Goal: Information Seeking & Learning: Learn about a topic

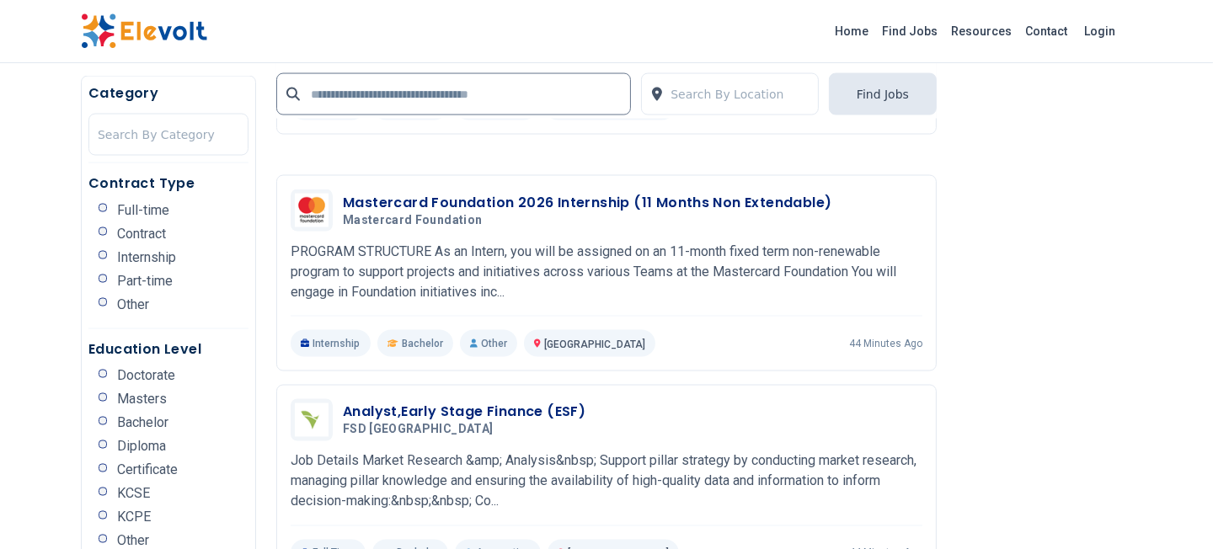
scroll to position [3210, 0]
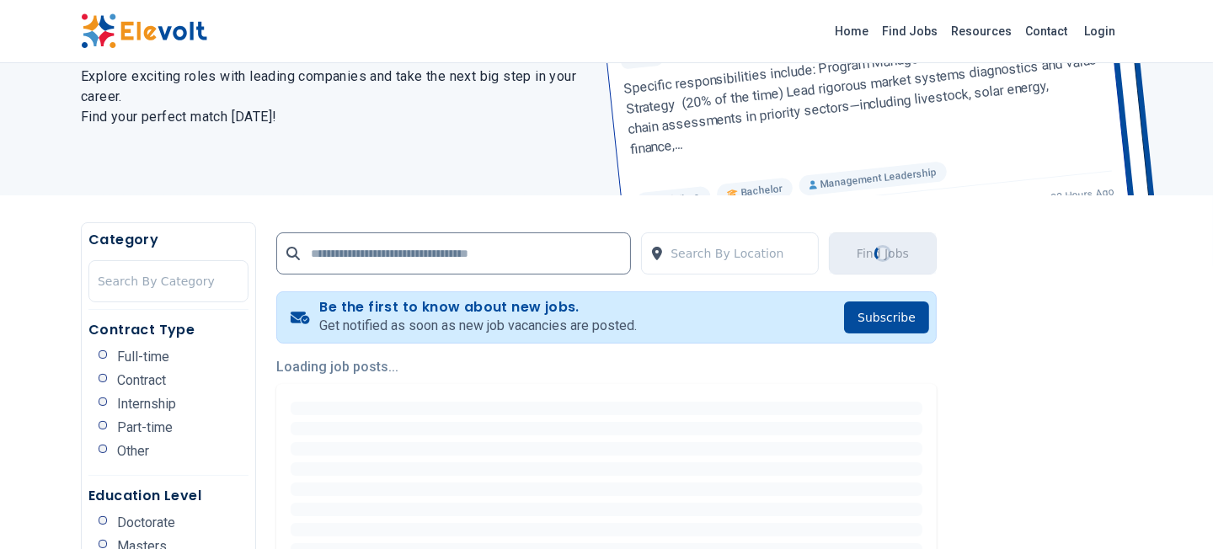
scroll to position [211, 0]
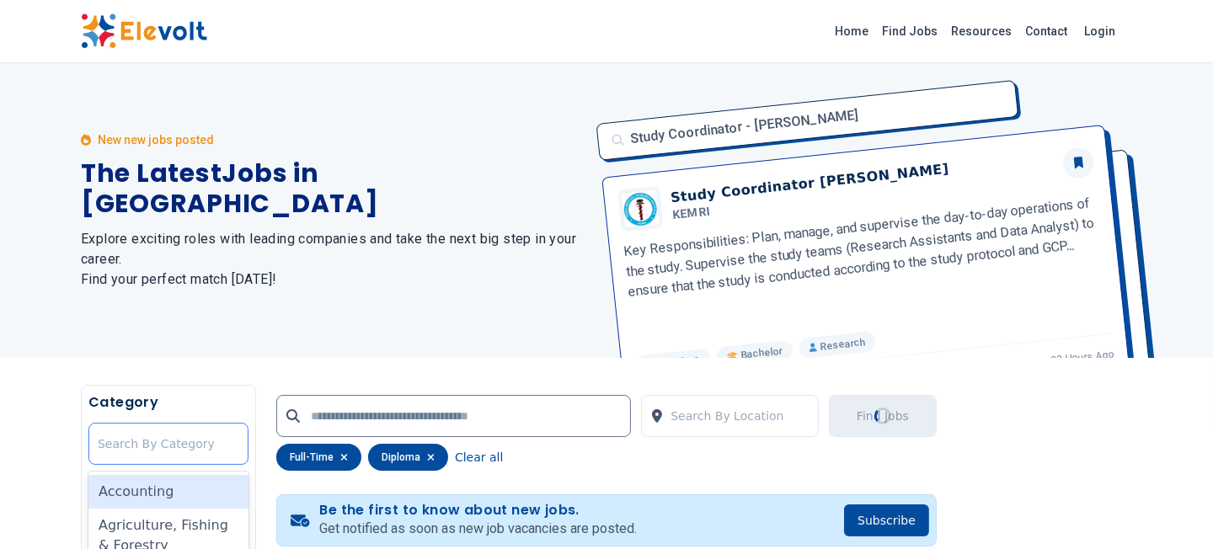
click at [115, 435] on div "Search By Category" at bounding box center [169, 443] width 142 height 17
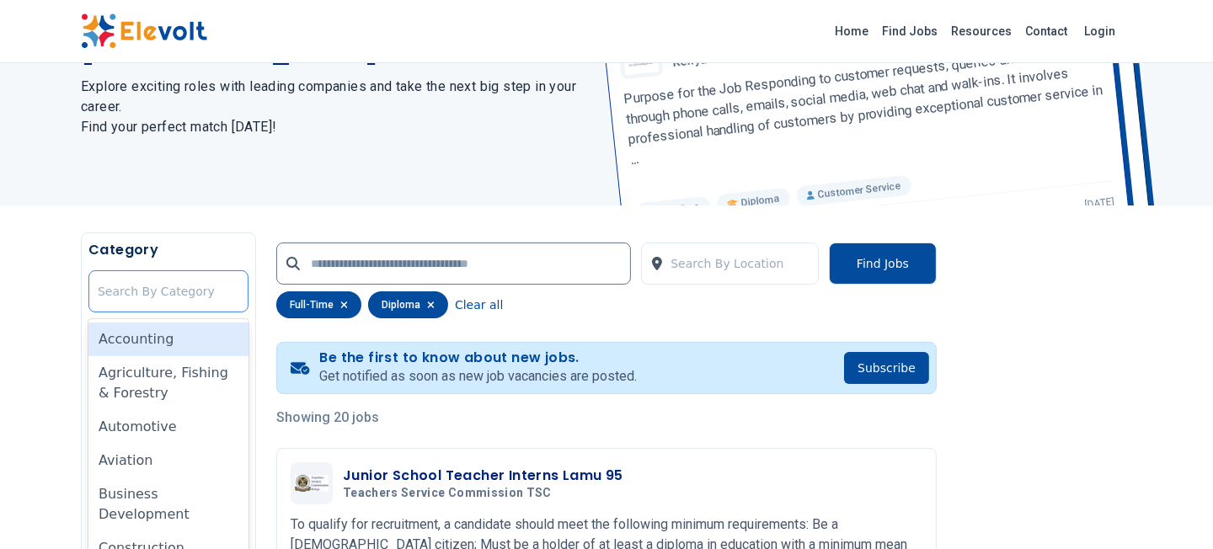
click at [154, 271] on div "Search By Category" at bounding box center [168, 291] width 158 height 40
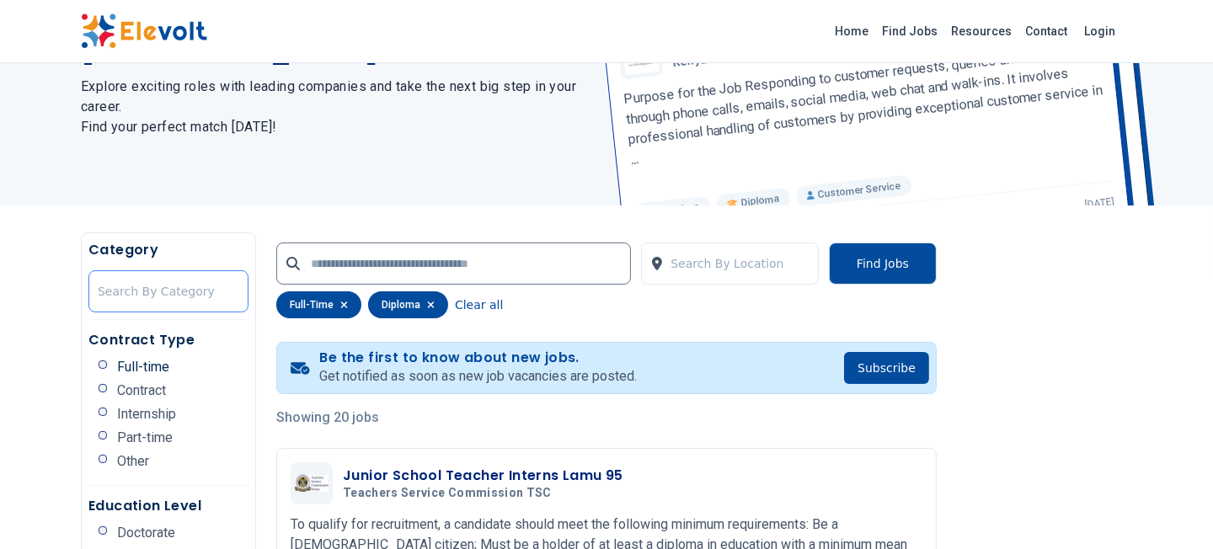
click at [150, 275] on div at bounding box center [169, 292] width 142 height 34
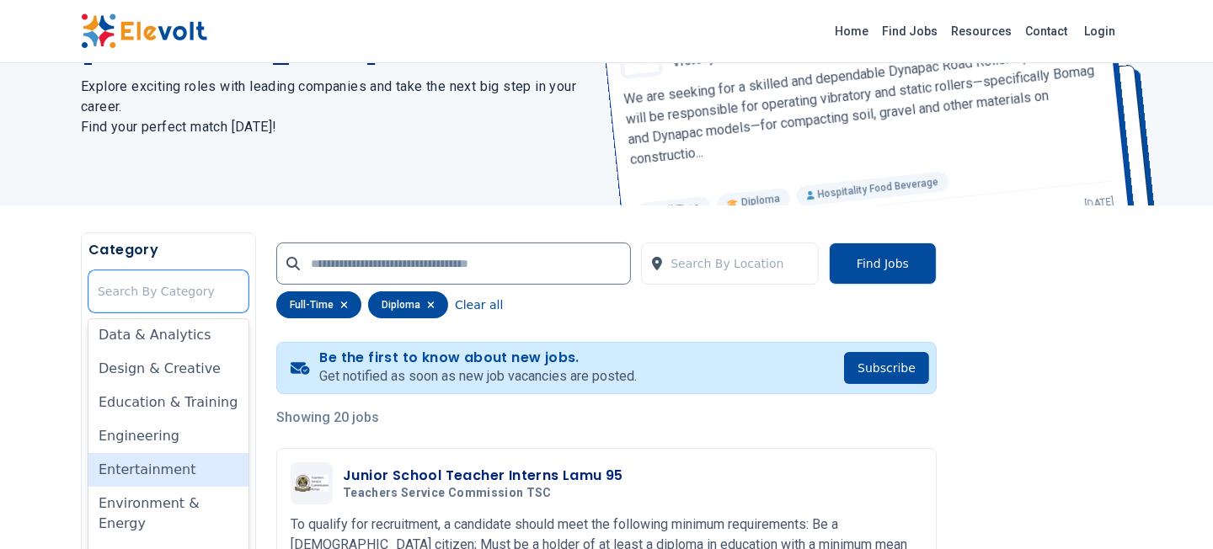
scroll to position [525, 0]
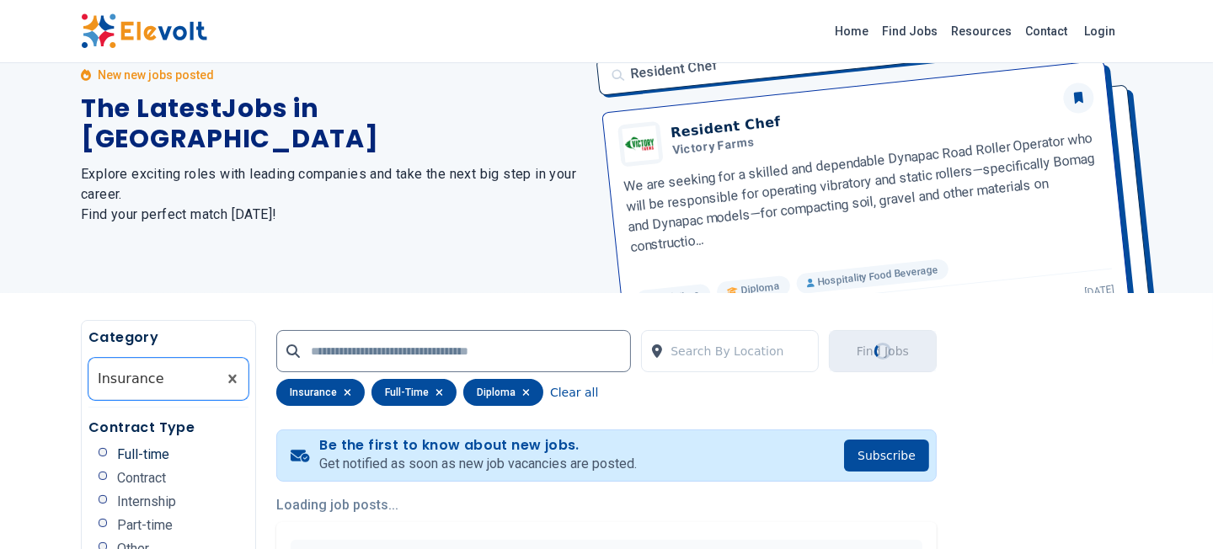
scroll to position [0, 0]
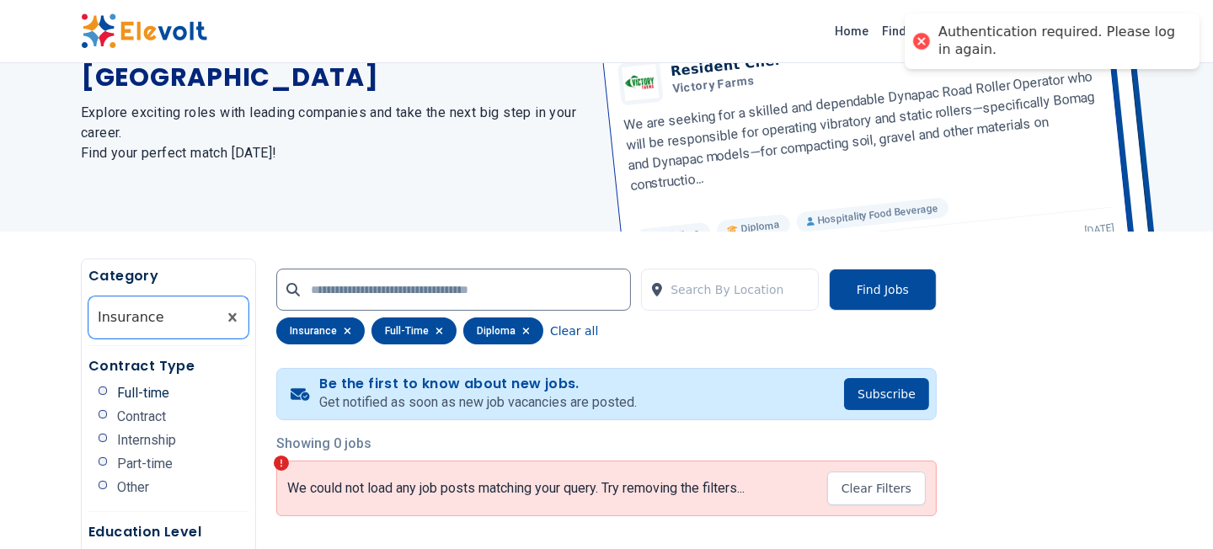
scroll to position [211, 0]
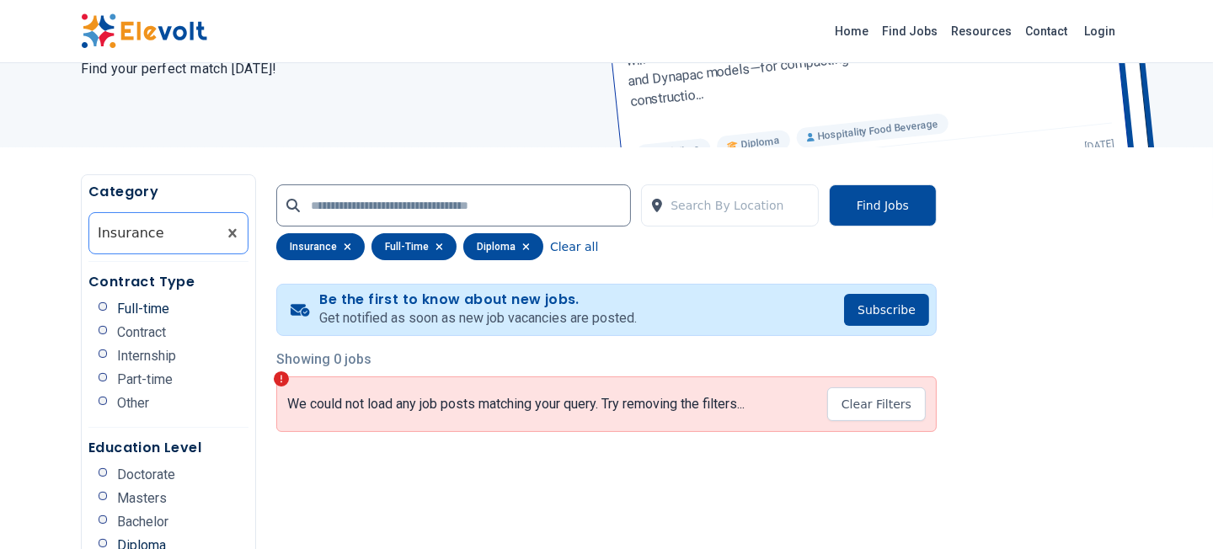
click at [170, 216] on div at bounding box center [153, 233] width 111 height 34
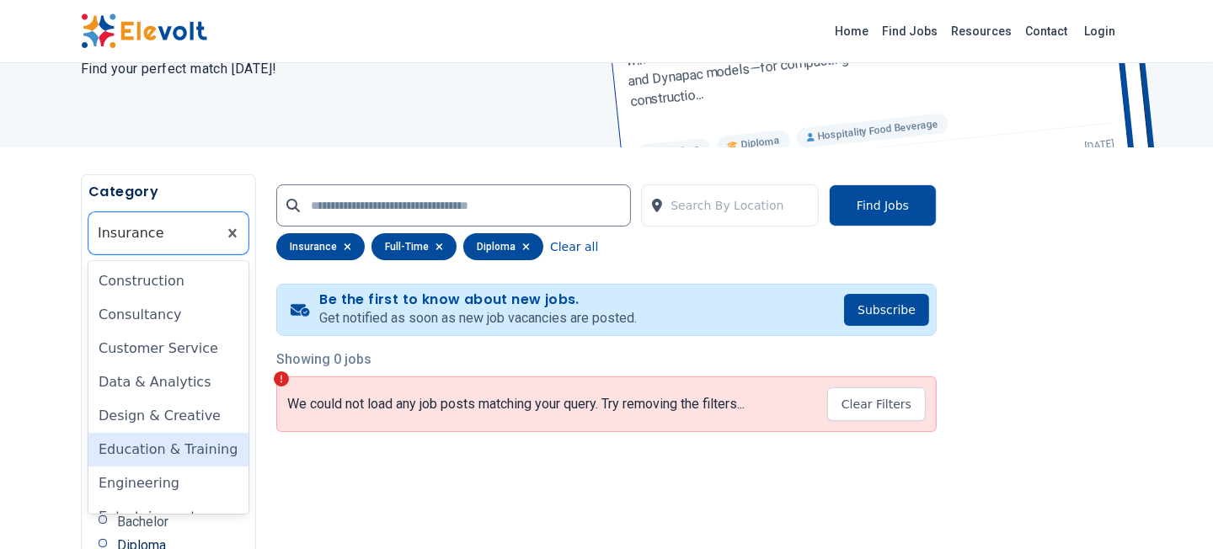
scroll to position [419, 0]
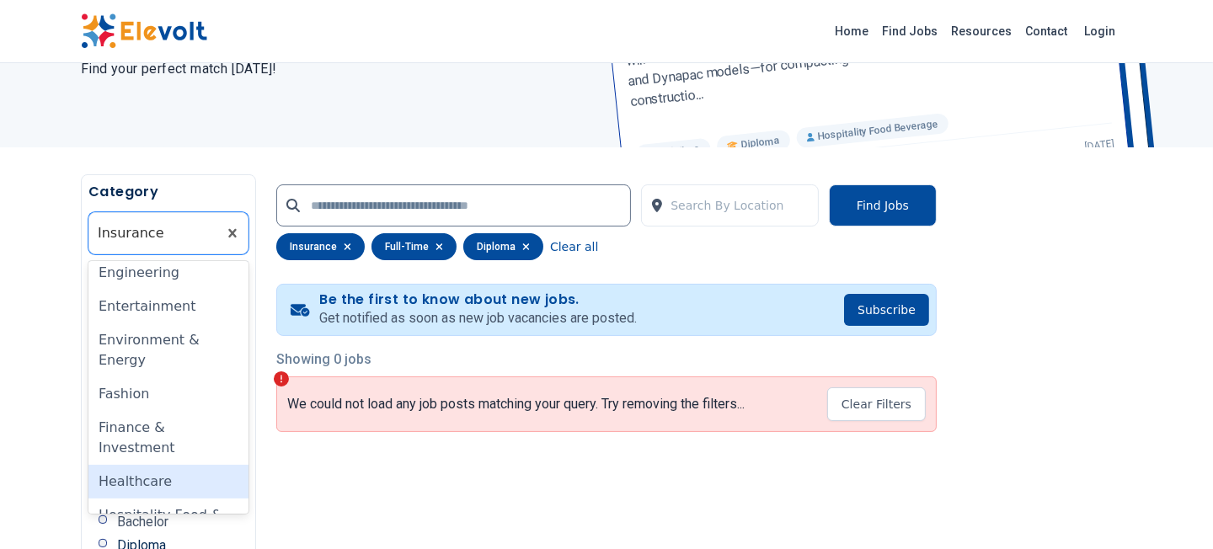
click at [149, 465] on div "Healthcare" at bounding box center [168, 482] width 160 height 34
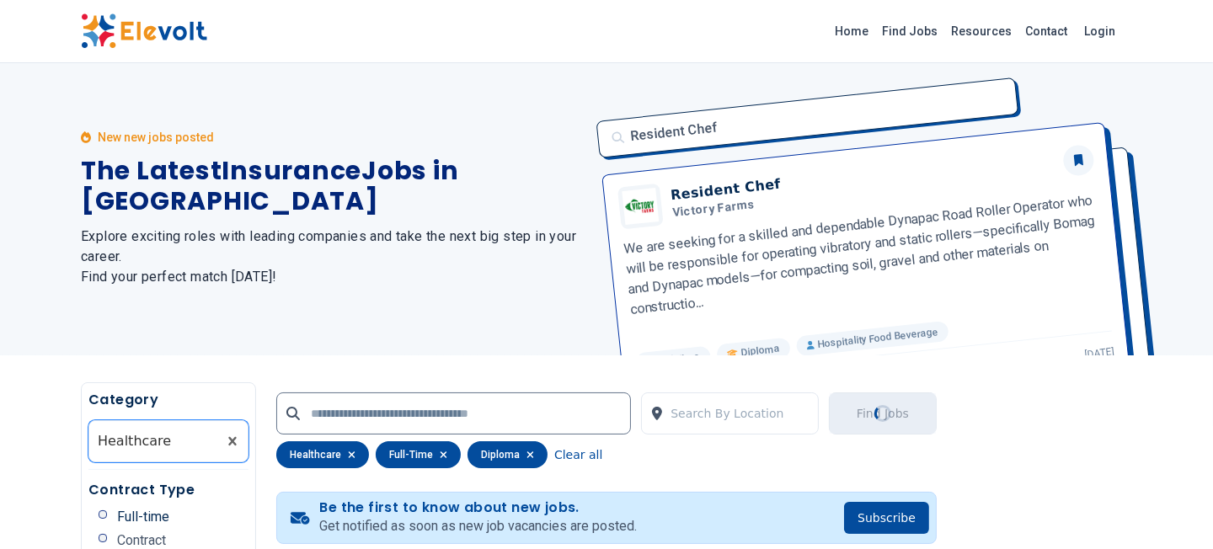
scroll to position [0, 0]
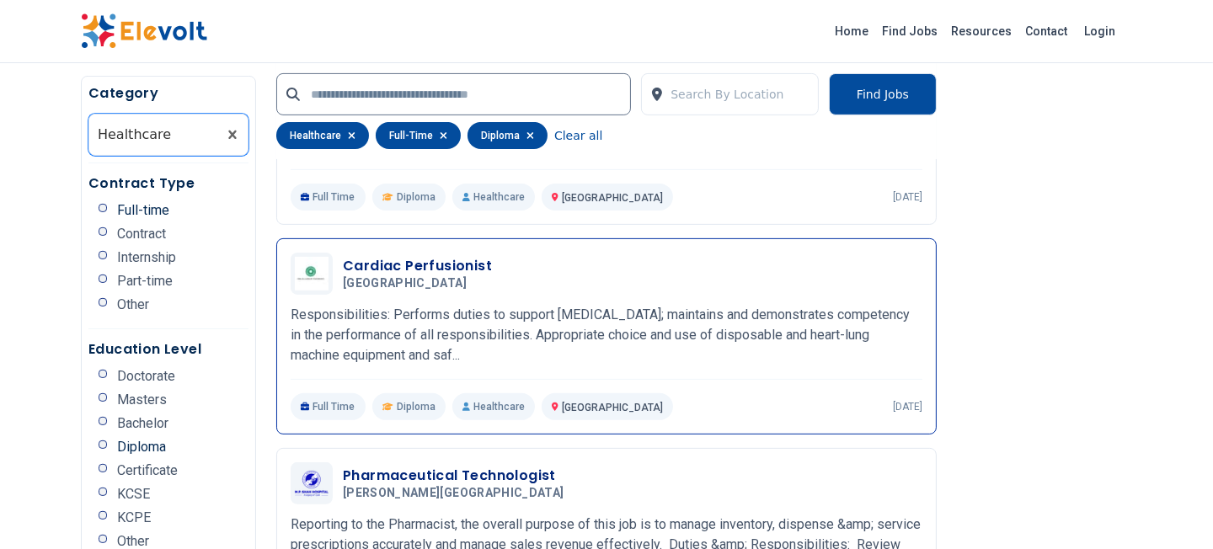
scroll to position [440, 0]
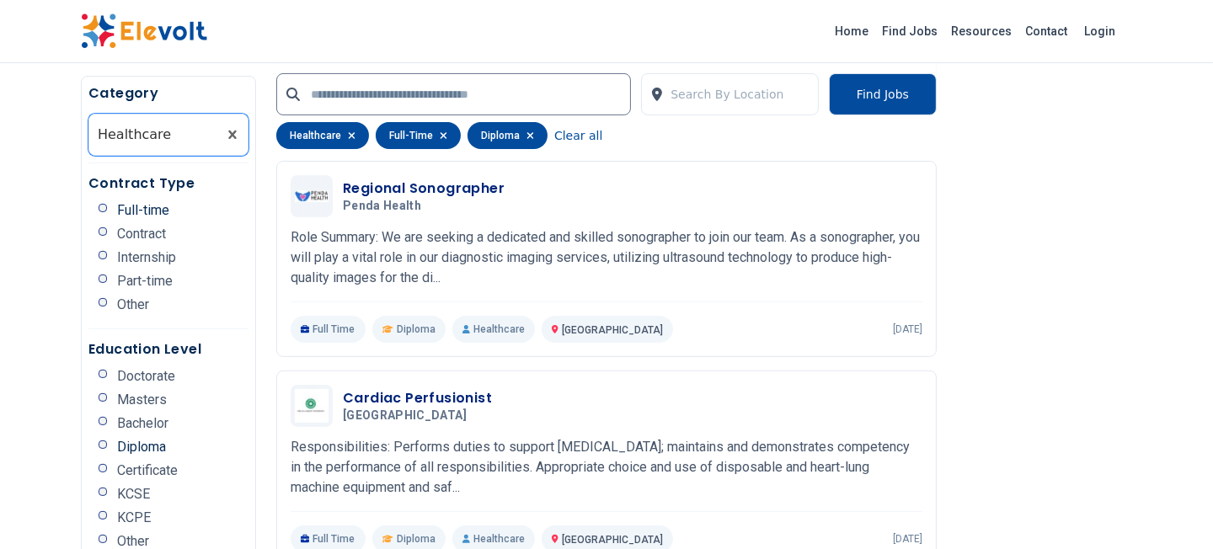
click at [389, 122] on div "full-time" at bounding box center [418, 135] width 85 height 27
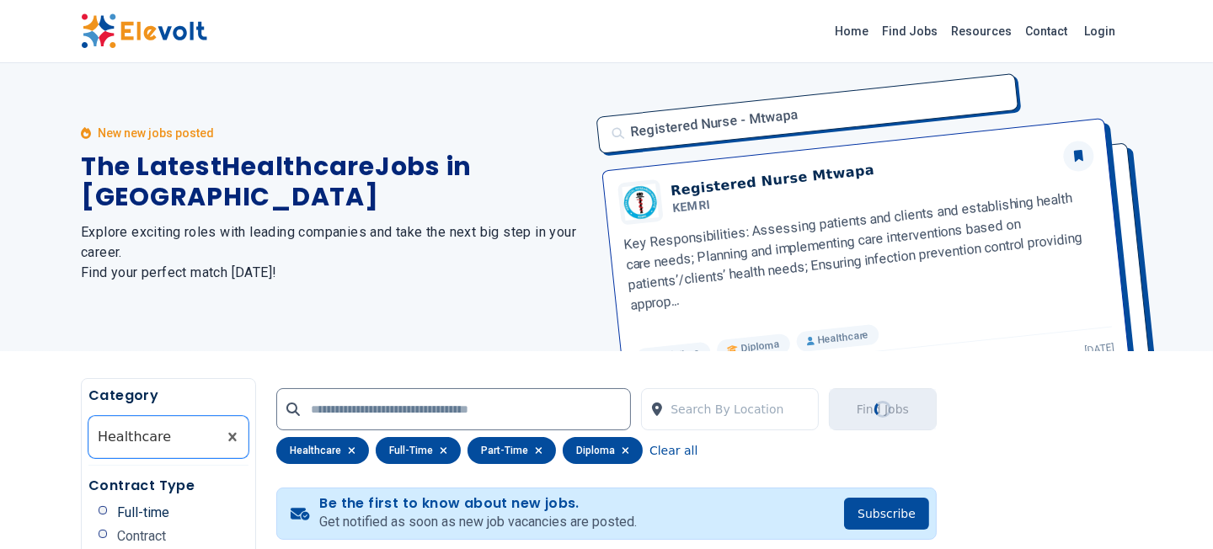
scroll to position [0, 0]
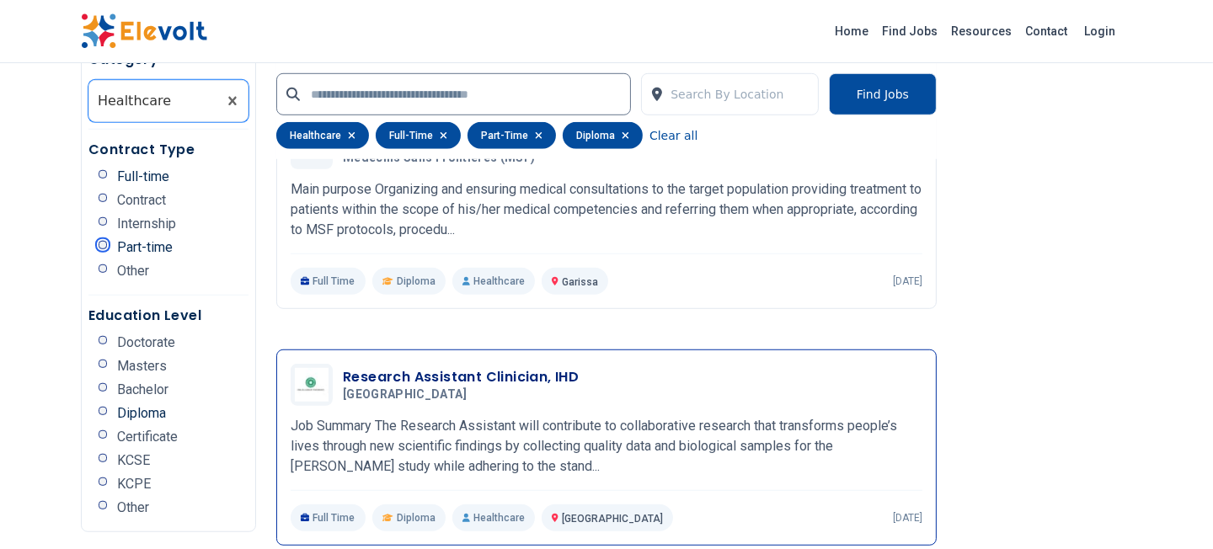
scroll to position [1387, 0]
